Goal: Navigation & Orientation: Find specific page/section

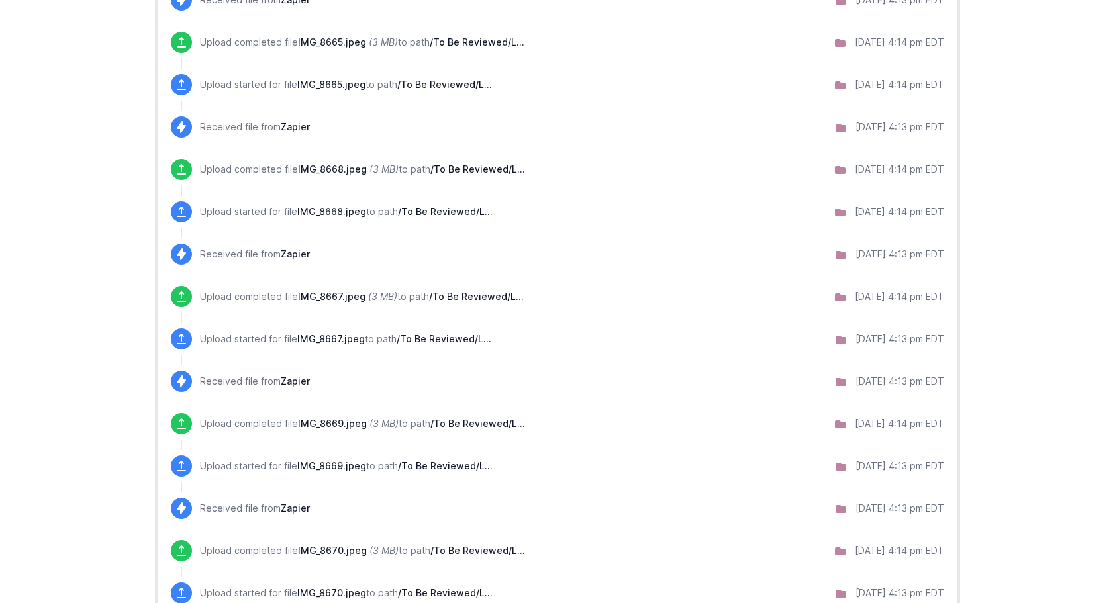
scroll to position [1041, 0]
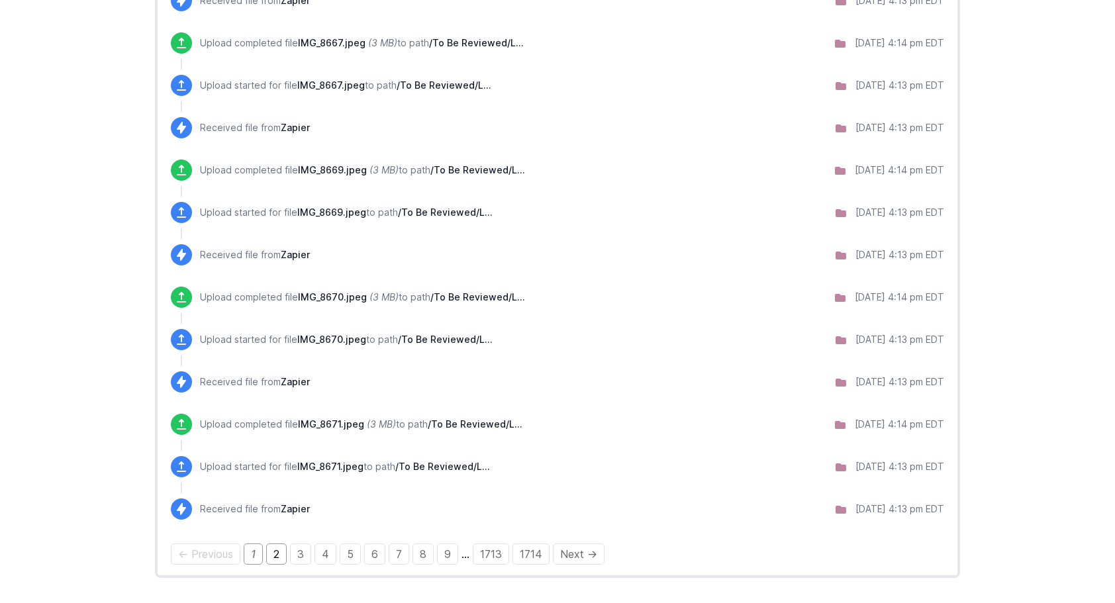
click at [279, 551] on link "2" at bounding box center [276, 554] width 21 height 21
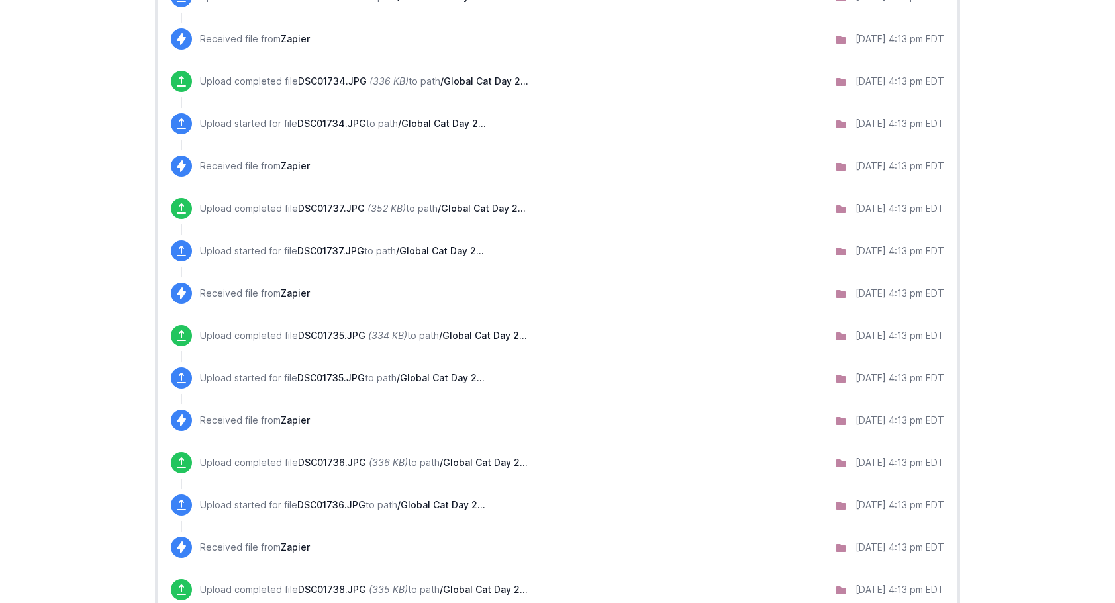
scroll to position [974, 0]
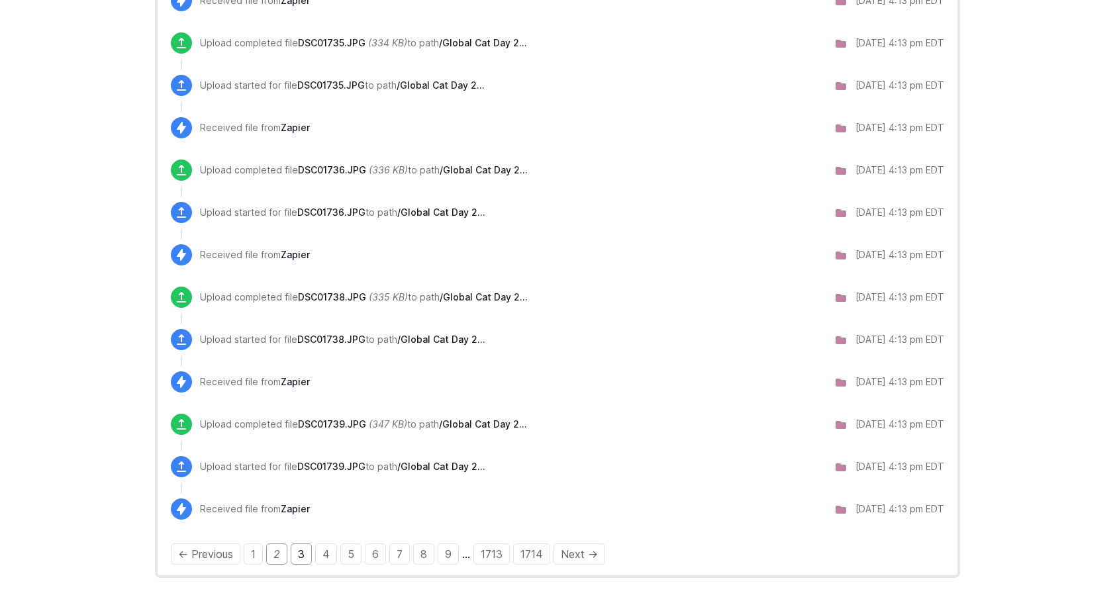
click at [303, 554] on link "3" at bounding box center [301, 554] width 21 height 21
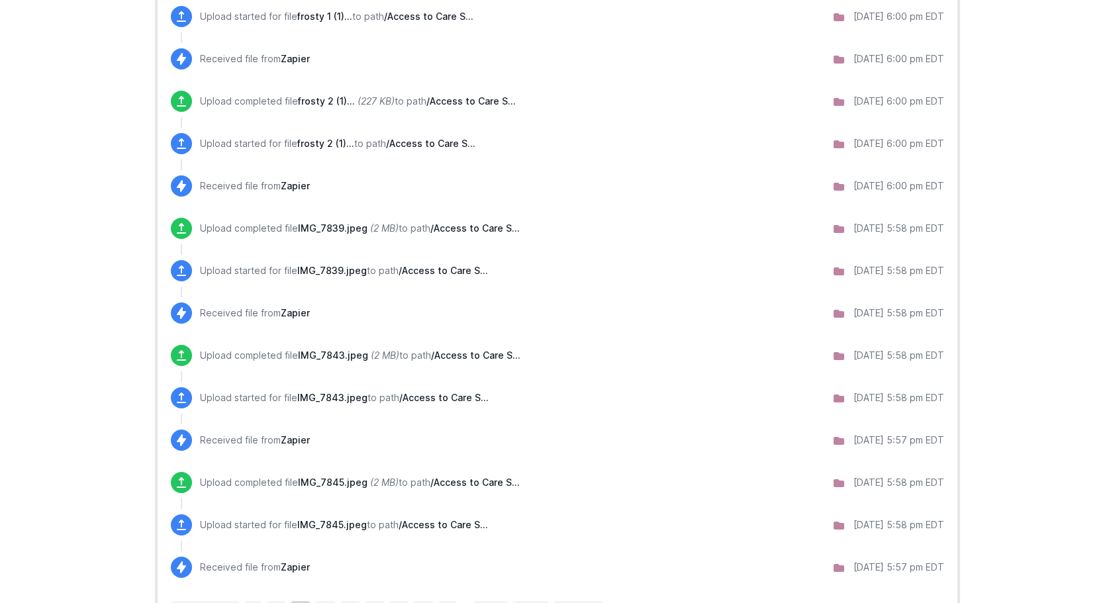
scroll to position [974, 0]
